Goal: Information Seeking & Learning: Learn about a topic

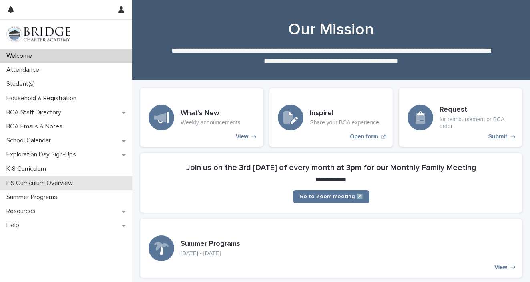
click at [50, 179] on p "HS Curriculum Overview" at bounding box center [41, 183] width 76 height 8
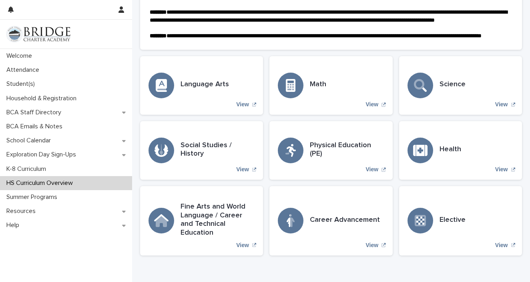
scroll to position [187, 0]
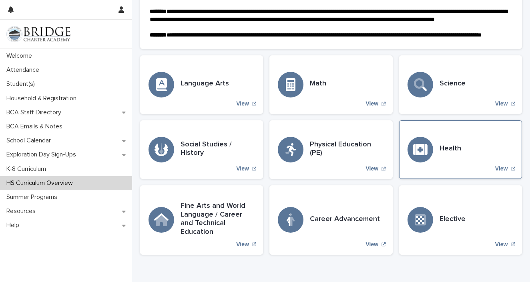
click at [485, 149] on div "Health View" at bounding box center [460, 149] width 123 height 58
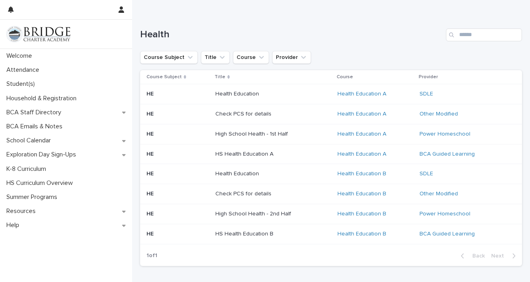
scroll to position [69, 0]
click at [450, 152] on link "BCA Guided Learning" at bounding box center [447, 153] width 55 height 7
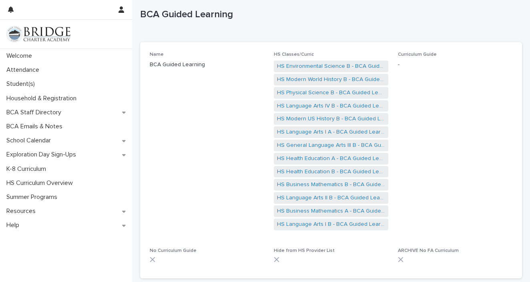
scroll to position [18, 0]
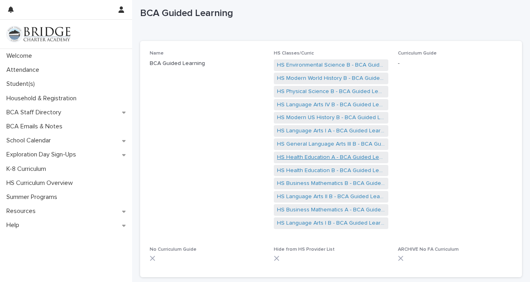
click at [364, 156] on link "HS Health Education A - BCA Guided Learning" at bounding box center [331, 157] width 108 height 8
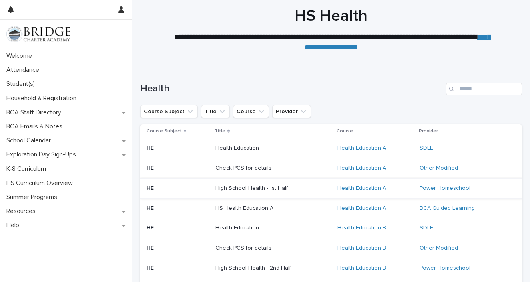
scroll to position [17, 0]
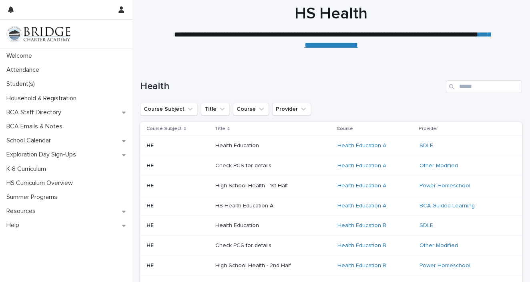
click at [389, 165] on div "Health Education A" at bounding box center [376, 165] width 76 height 7
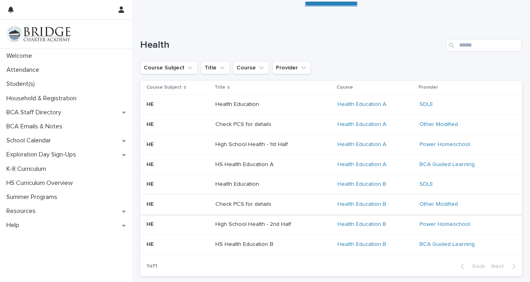
scroll to position [57, 0]
